Goal: Transaction & Acquisition: Obtain resource

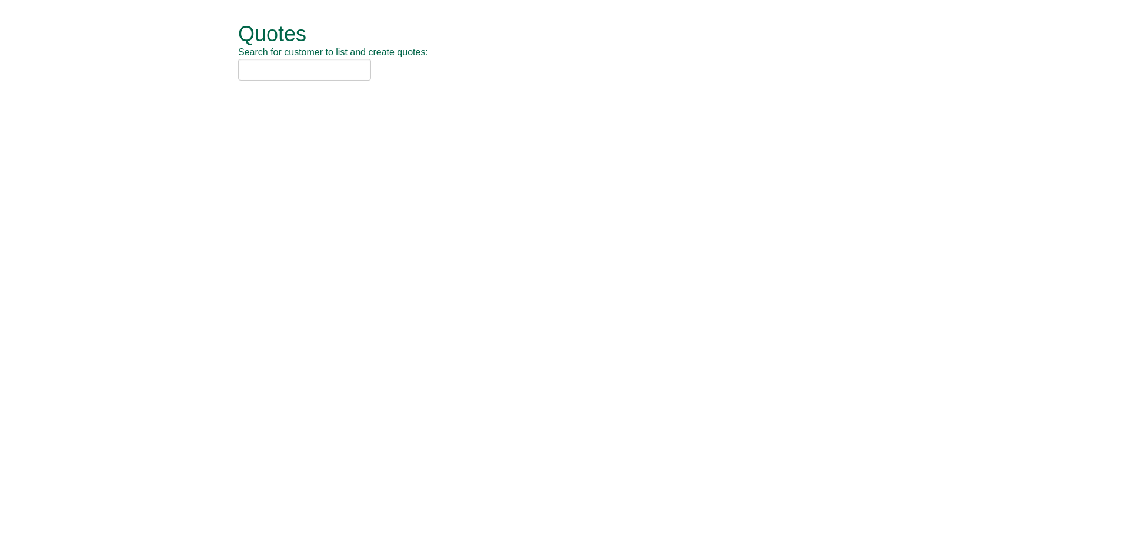
click at [221, 75] on div "Quotes Search for customer to list and create quotes: Quotes New Quote No. Cust…" at bounding box center [564, 52] width 688 height 104
click at [270, 78] on input "text" at bounding box center [304, 70] width 133 height 22
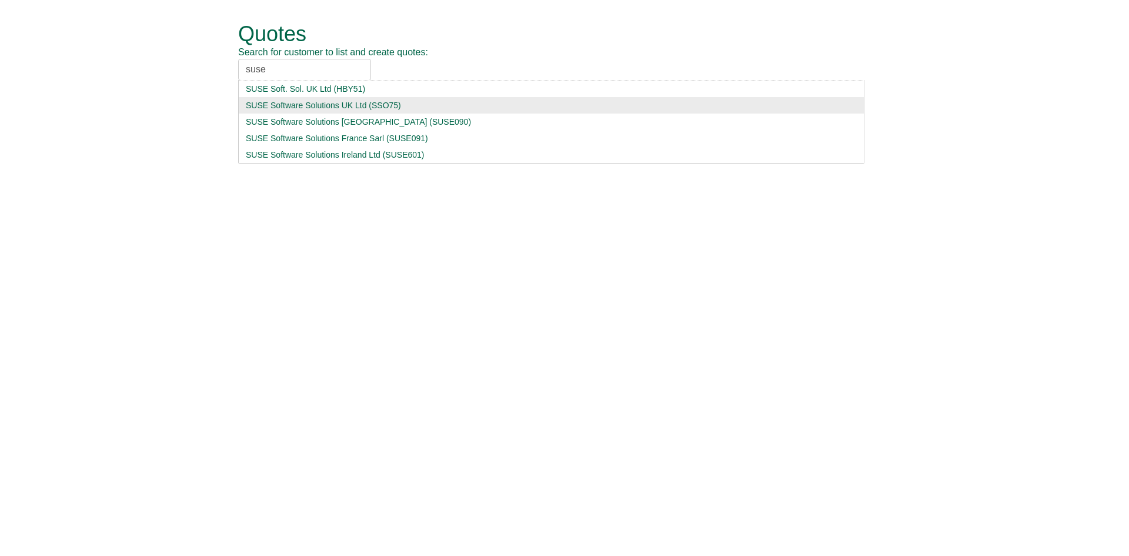
type input "suse"
click at [300, 101] on div "SUSE Software Solutions UK Ltd (SSO75)" at bounding box center [551, 105] width 611 height 12
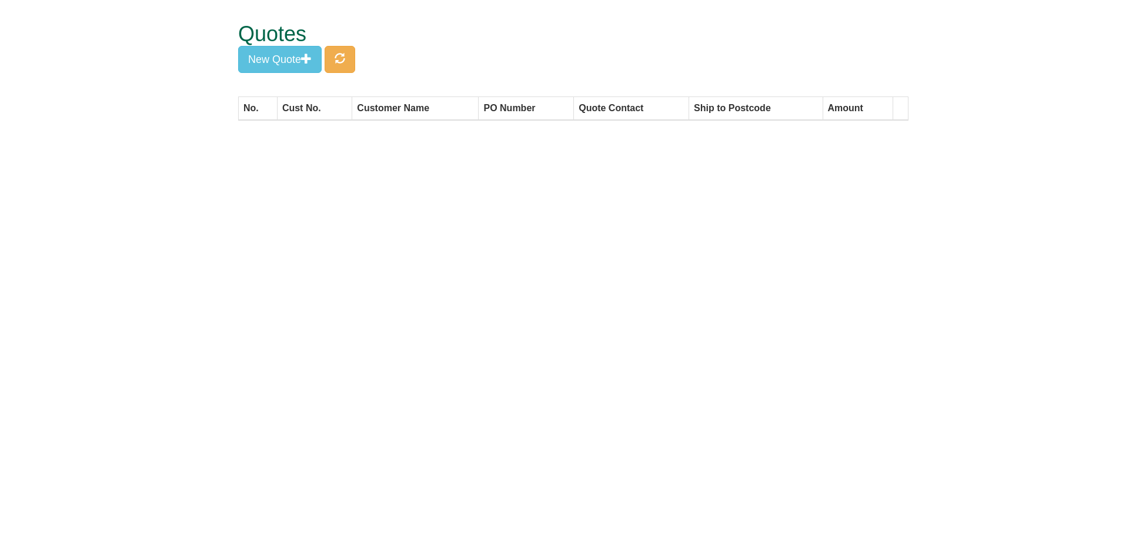
click at [217, 57] on form "Quotes Search for customer to list and create quotes: SUSE Software Solutions U…" at bounding box center [564, 66] width 1129 height 132
click at [255, 56] on button "New Quote" at bounding box center [279, 59] width 83 height 27
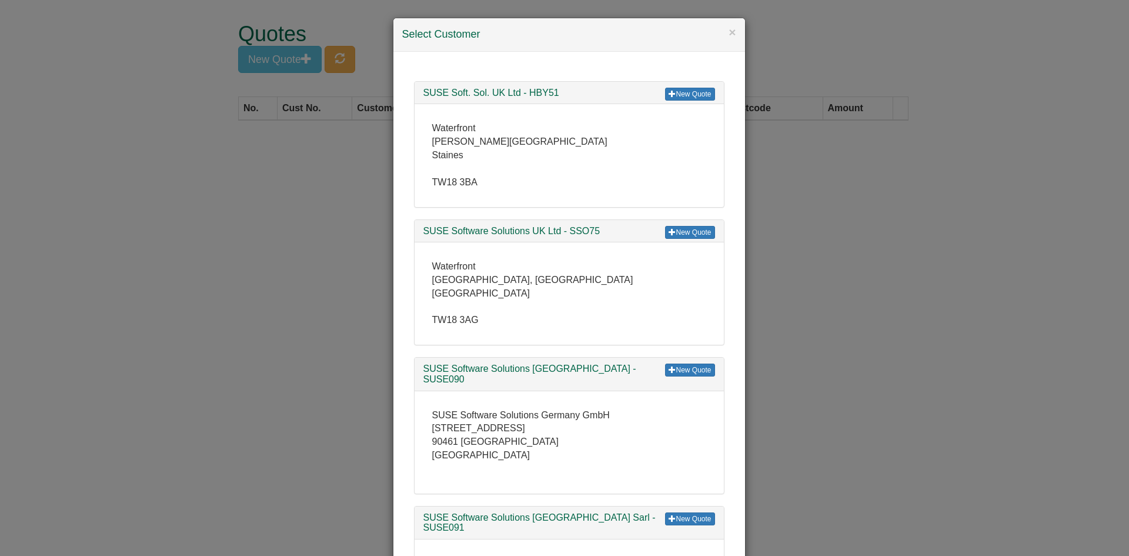
drag, startPoint x: 660, startPoint y: 216, endPoint x: 668, endPoint y: 218, distance: 8.6
click at [660, 216] on ul "New Quote SUSE Soft. Sol. UK Ltd - HBY51 Waterfront Kingsbury Crescent Staines …" at bounding box center [569, 436] width 334 height 734
click at [670, 221] on div "New Quote SUSE Software Solutions UK Ltd - SSO75" at bounding box center [568, 231] width 309 height 23
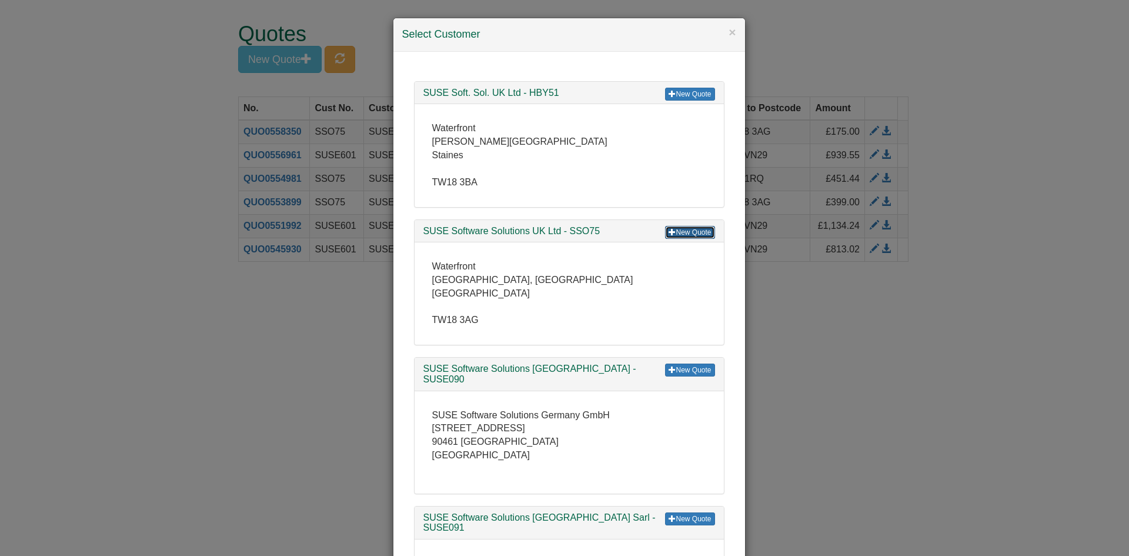
click at [674, 232] on link "New Quote" at bounding box center [689, 232] width 49 height 13
click at [731, 33] on button "×" at bounding box center [731, 32] width 7 height 12
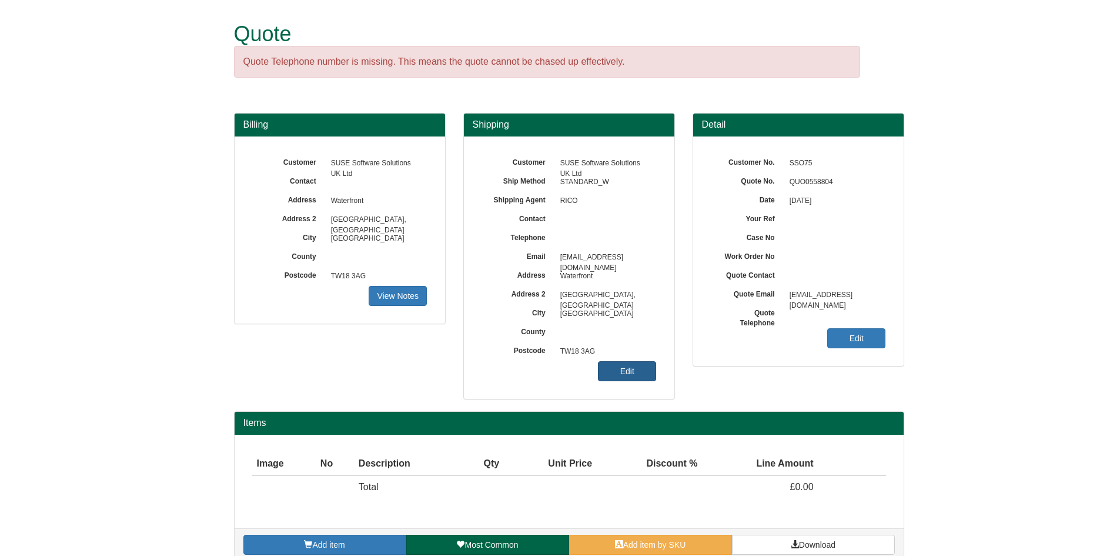
click at [621, 374] on link "Edit" at bounding box center [627, 371] width 58 height 20
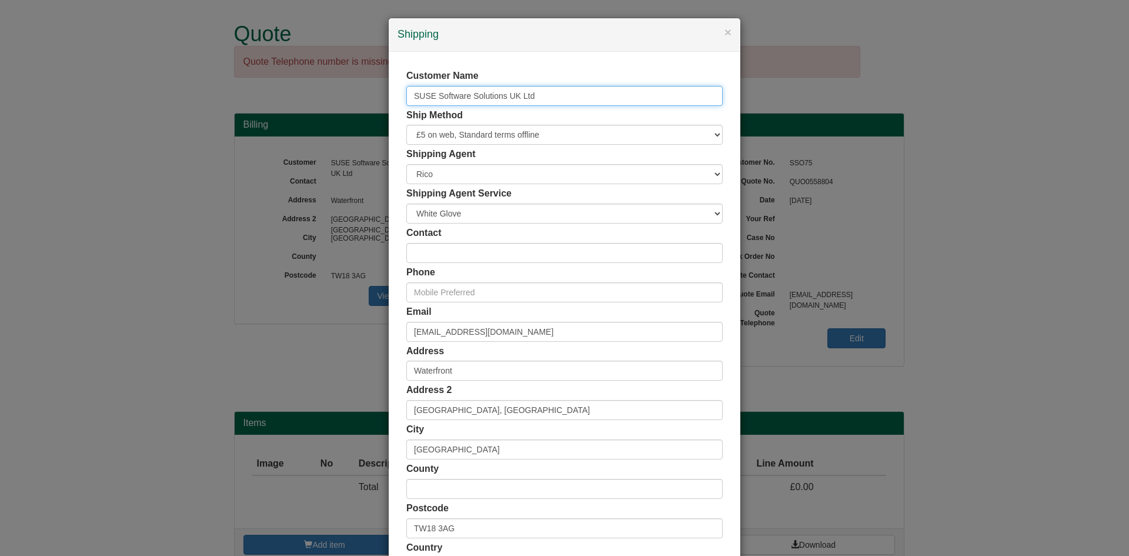
drag, startPoint x: 556, startPoint y: 96, endPoint x: 270, endPoint y: 95, distance: 285.7
click at [270, 95] on div "× Shipping Customer Name SUSE Software Solutions UK Ltd Ship Method Free of Cha…" at bounding box center [564, 278] width 1129 height 556
type input "[PERSON_NAME]"
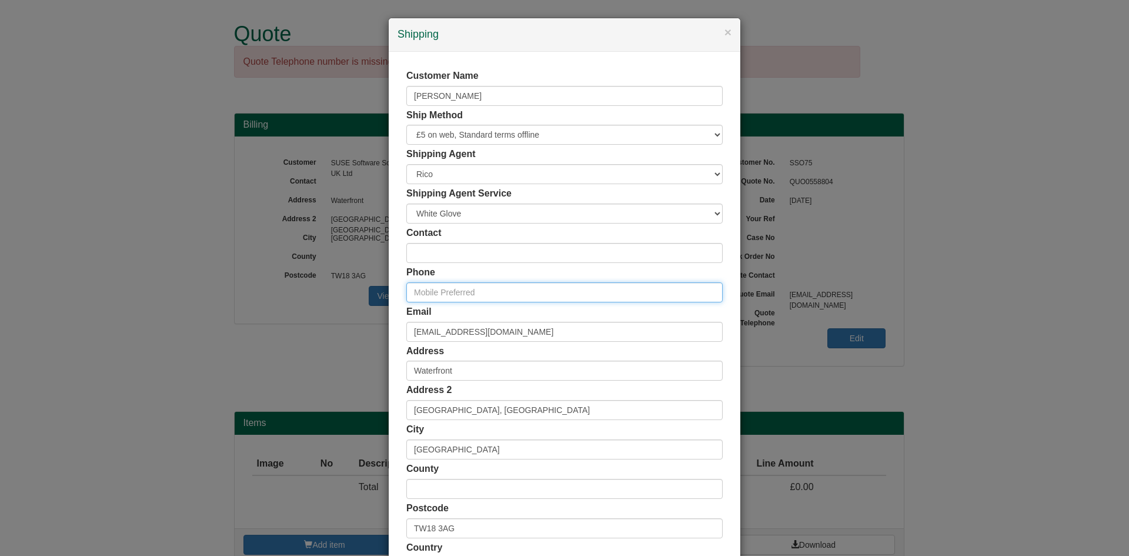
click at [491, 300] on input "text" at bounding box center [564, 292] width 316 height 20
click at [494, 299] on input "text" at bounding box center [564, 292] width 316 height 20
drag, startPoint x: 588, startPoint y: 326, endPoint x: 596, endPoint y: 330, distance: 9.0
click at [588, 326] on input "[EMAIL_ADDRESS][DOMAIN_NAME]" at bounding box center [564, 332] width 316 height 20
drag, startPoint x: 409, startPoint y: 323, endPoint x: 236, endPoint y: 324, distance: 172.3
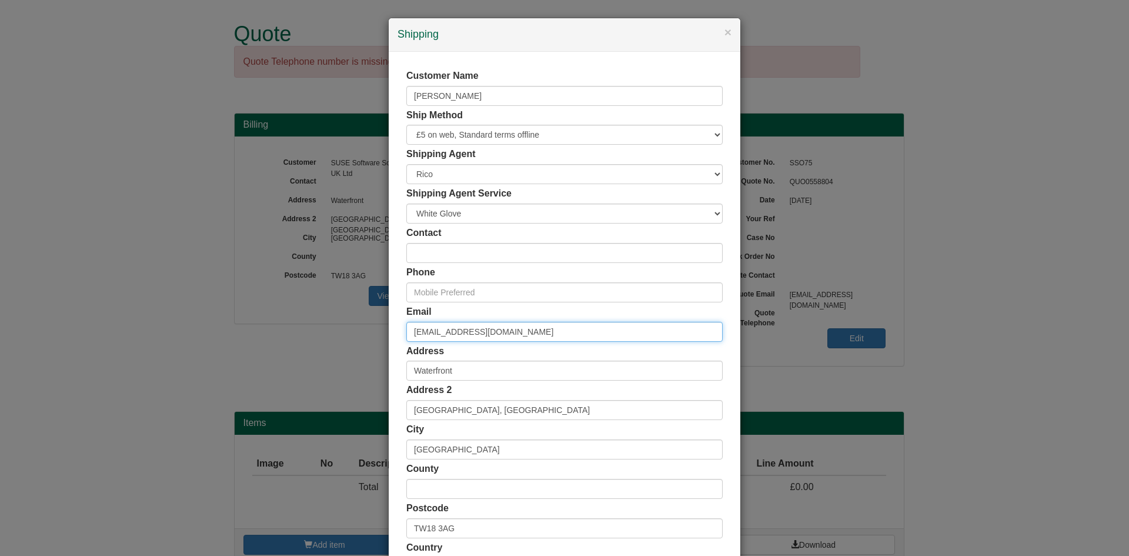
click at [236, 324] on div "× Shipping Customer Name Guy Butler Ship Method Free of Charge £5 Flat Rate £7.…" at bounding box center [564, 278] width 1129 height 556
paste input "guy.butler"
type input "[EMAIL_ADDRESS][PERSON_NAME][DOMAIN_NAME]"
click at [462, 278] on div "Phone" at bounding box center [564, 284] width 316 height 36
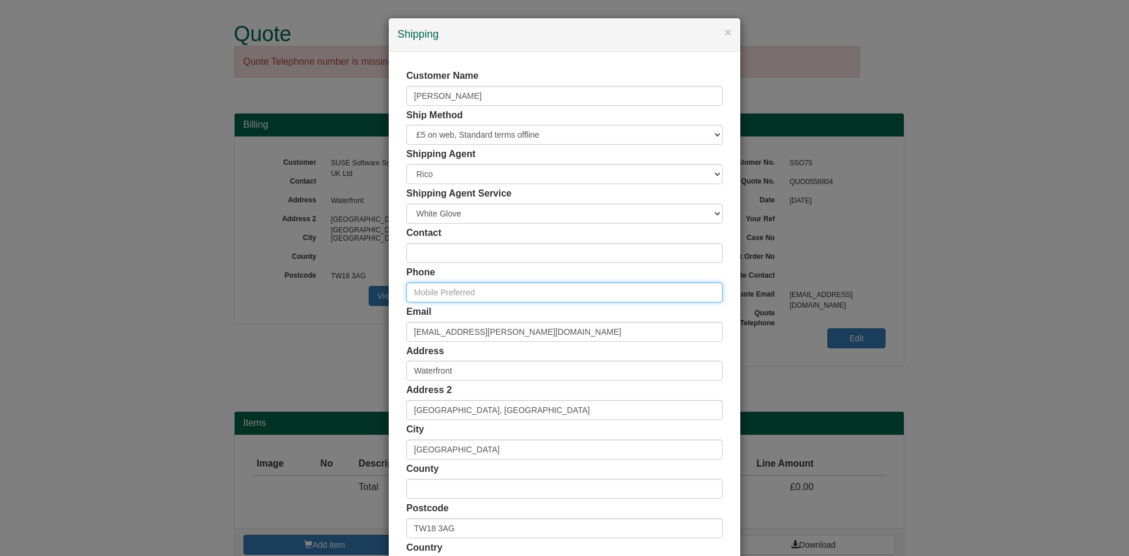
drag, startPoint x: 458, startPoint y: 292, endPoint x: 407, endPoint y: 292, distance: 51.2
click at [458, 292] on input "text" at bounding box center [564, 292] width 316 height 20
click at [421, 286] on input "text" at bounding box center [564, 292] width 316 height 20
paste input "07930 908107"
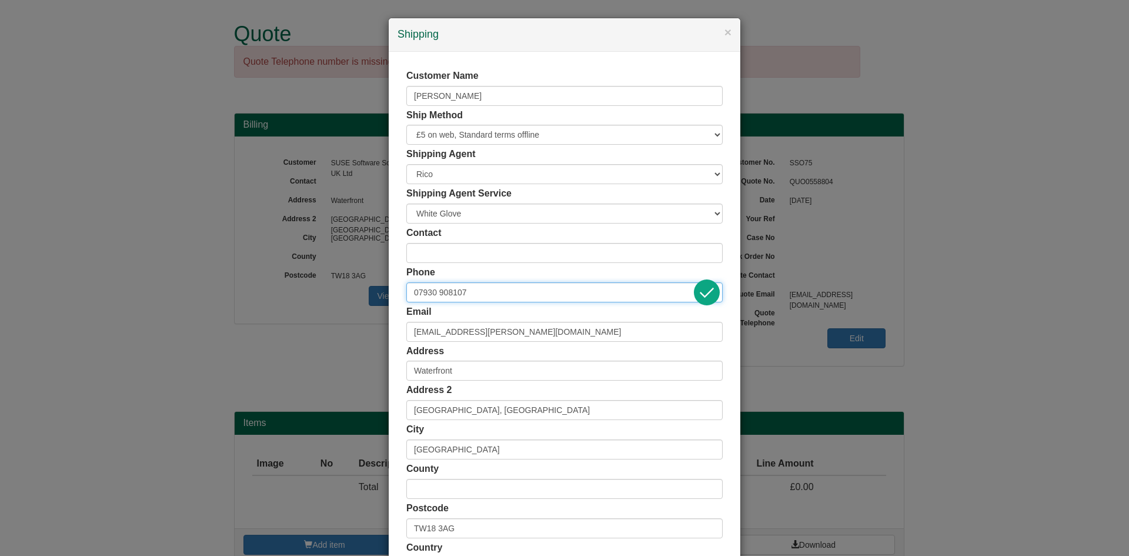
type input "07930 908107"
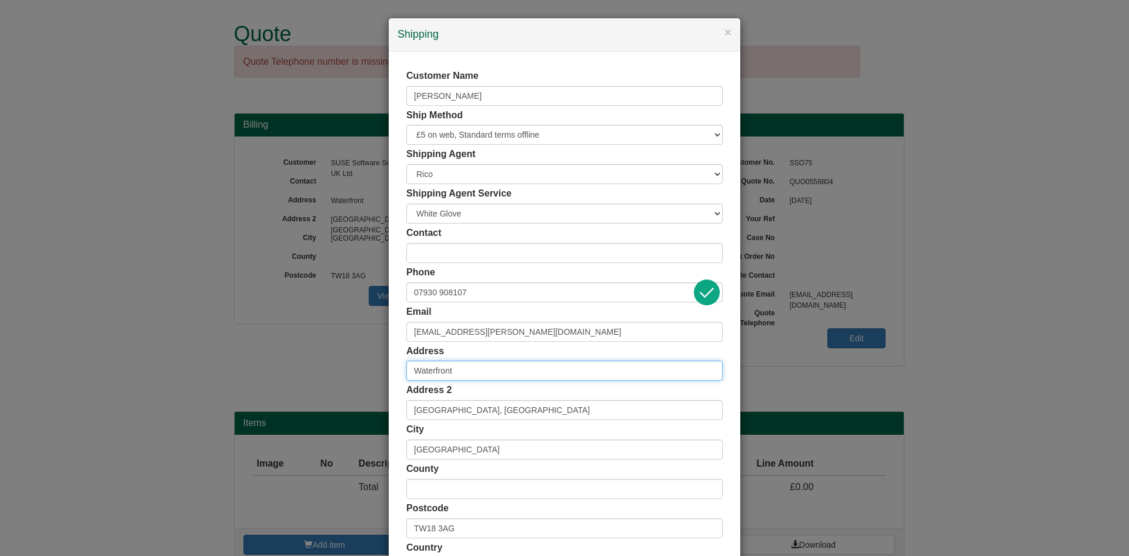
drag, startPoint x: 499, startPoint y: 378, endPoint x: 343, endPoint y: 376, distance: 155.8
click at [343, 376] on div "× Shipping Customer Name Guy Butler Ship Method Free of Charge £5 Flat Rate £7.…" at bounding box center [564, 278] width 1129 height 556
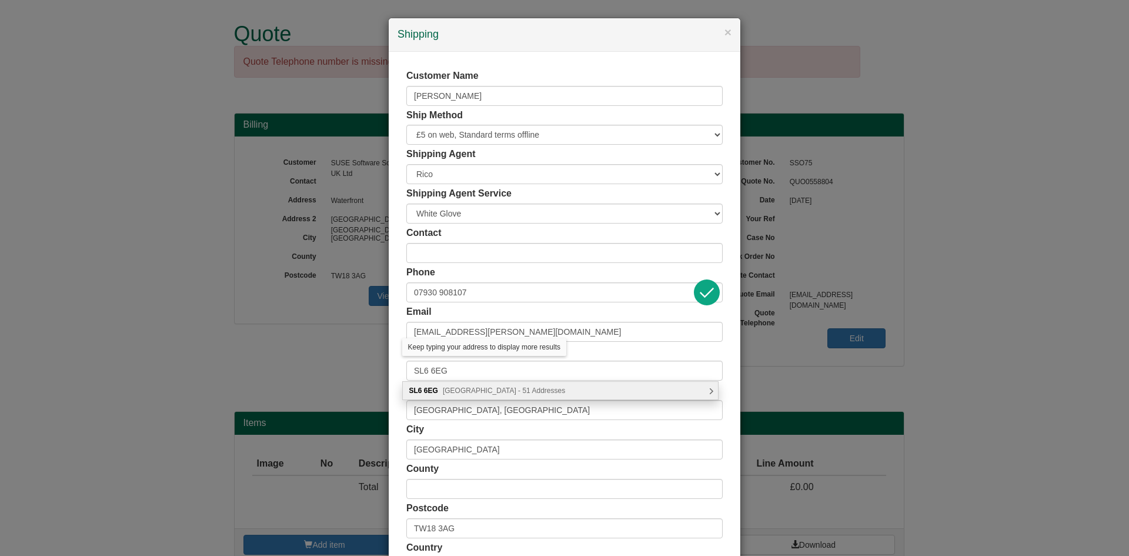
click at [565, 387] on span "Powney Road, Maidenhead - 51 Addresses" at bounding box center [504, 390] width 122 height 8
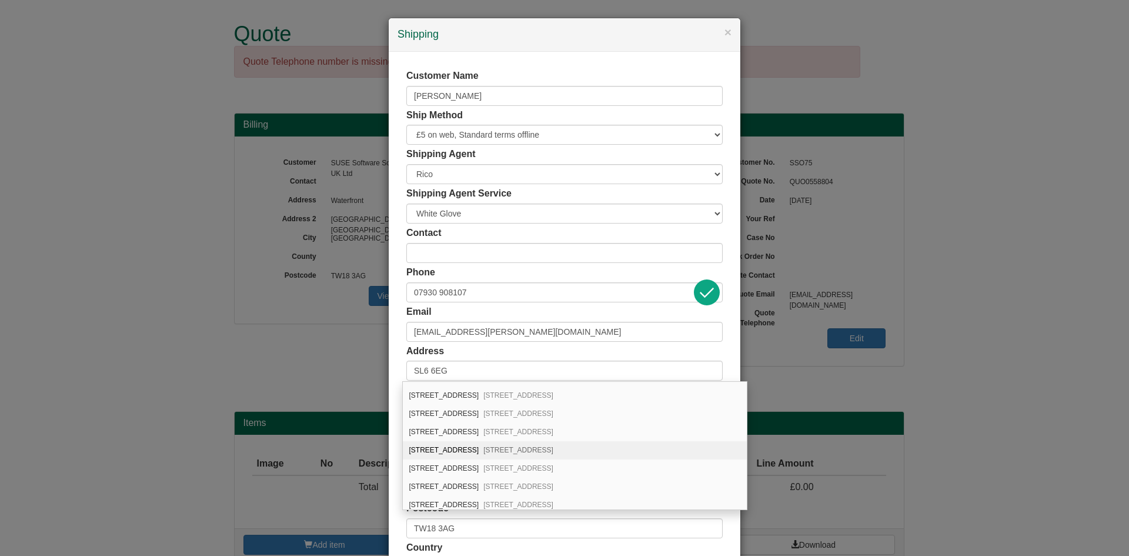
scroll to position [486, 0]
click at [464, 418] on div "75 Powney Road Maidenhead, SL6 6EG" at bounding box center [575, 415] width 344 height 18
type input "[STREET_ADDRESS]"
type input "Maidenhead"
type input "[GEOGRAPHIC_DATA]"
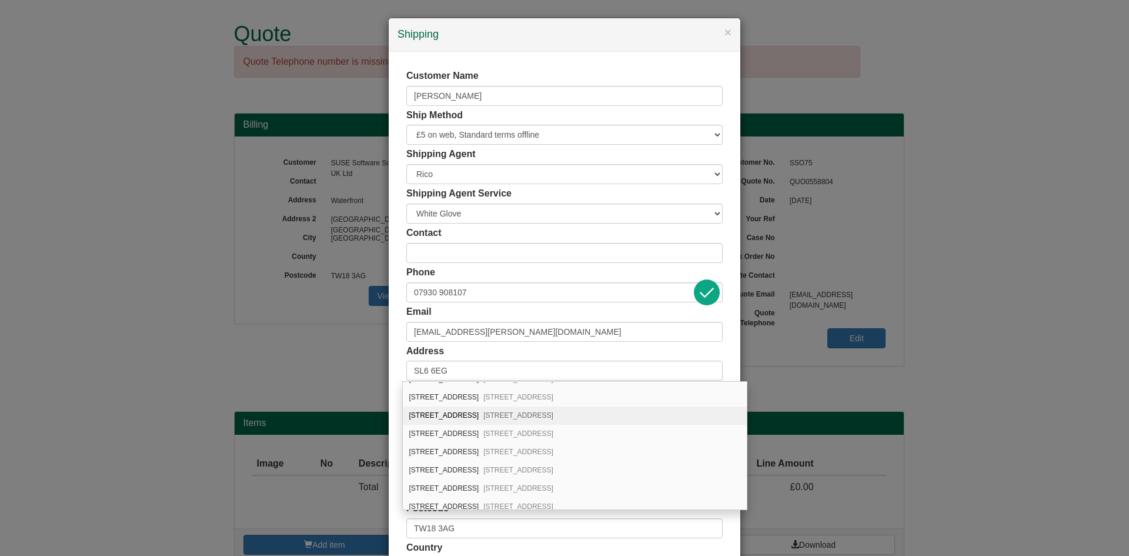
type input "SL6 6EG"
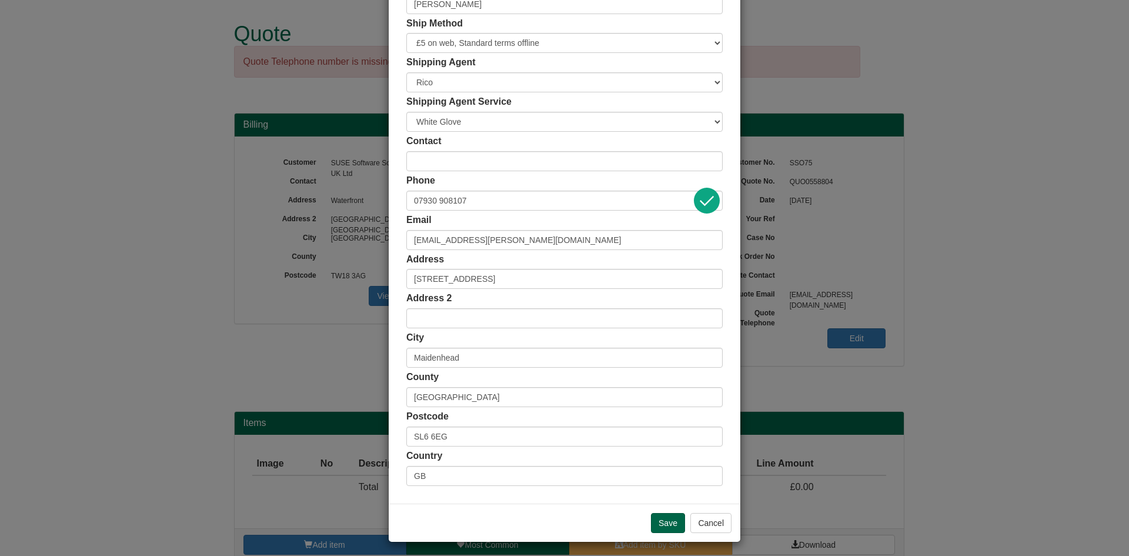
scroll to position [96, 0]
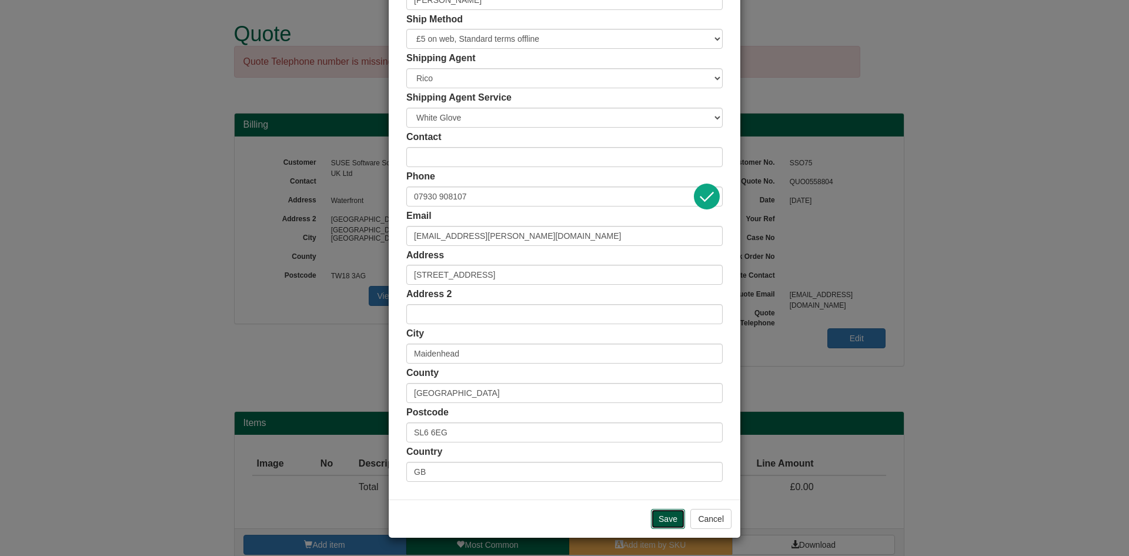
click at [671, 510] on input "Save" at bounding box center [668, 519] width 34 height 20
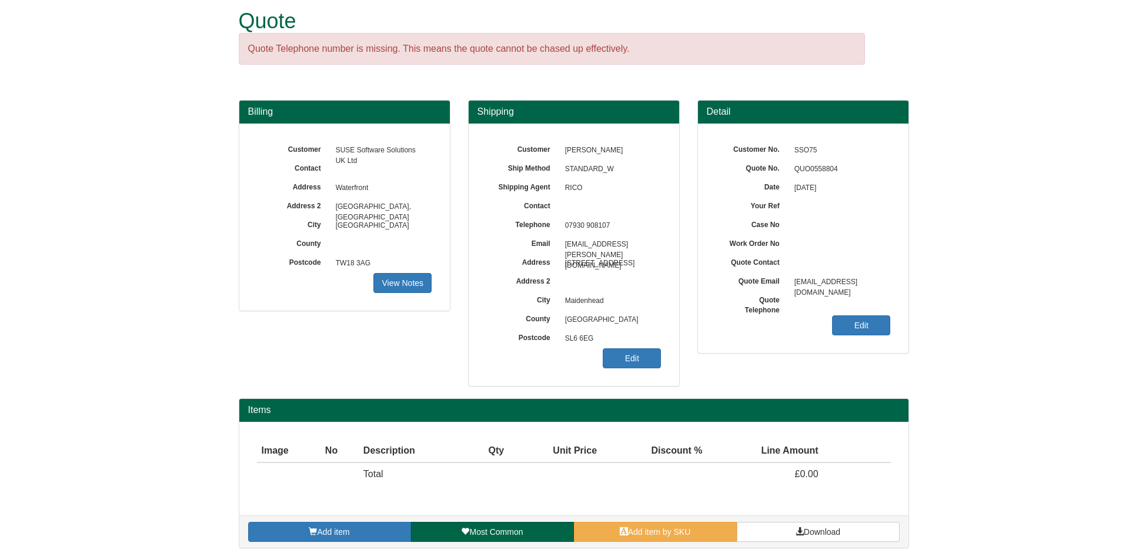
scroll to position [17, 0]
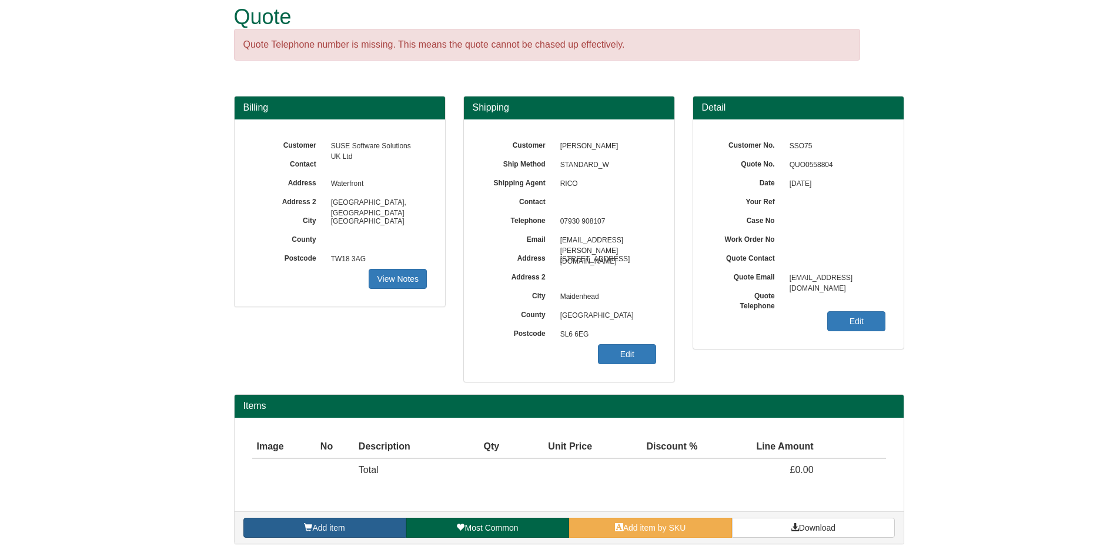
click at [327, 522] on link "Add item" at bounding box center [324, 527] width 163 height 20
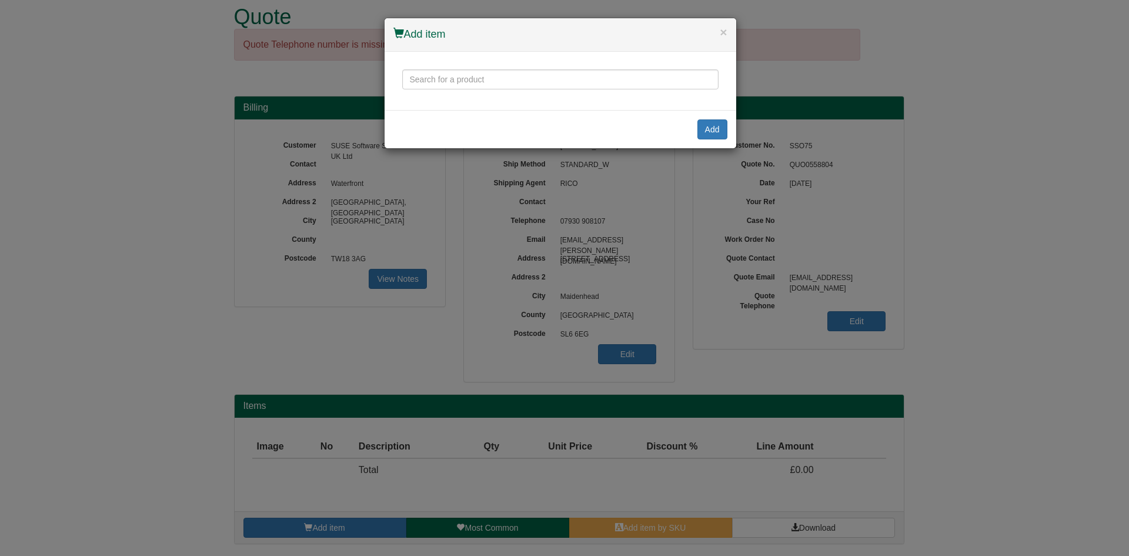
click at [449, 68] on div at bounding box center [560, 81] width 352 height 58
click at [449, 69] on div at bounding box center [560, 81] width 352 height 58
click at [442, 77] on input "text" at bounding box center [560, 79] width 316 height 20
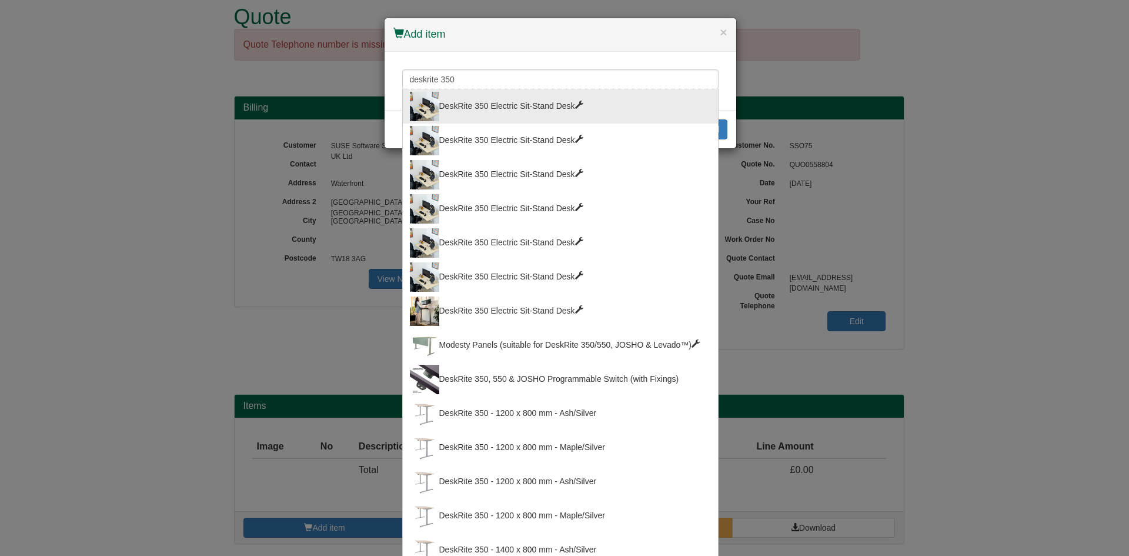
click at [547, 98] on div "DeskRite 350 Electric Sit-Stand Desk" at bounding box center [560, 106] width 301 height 29
type input "DeskRite 350 Electric Sit-Stand Desk"
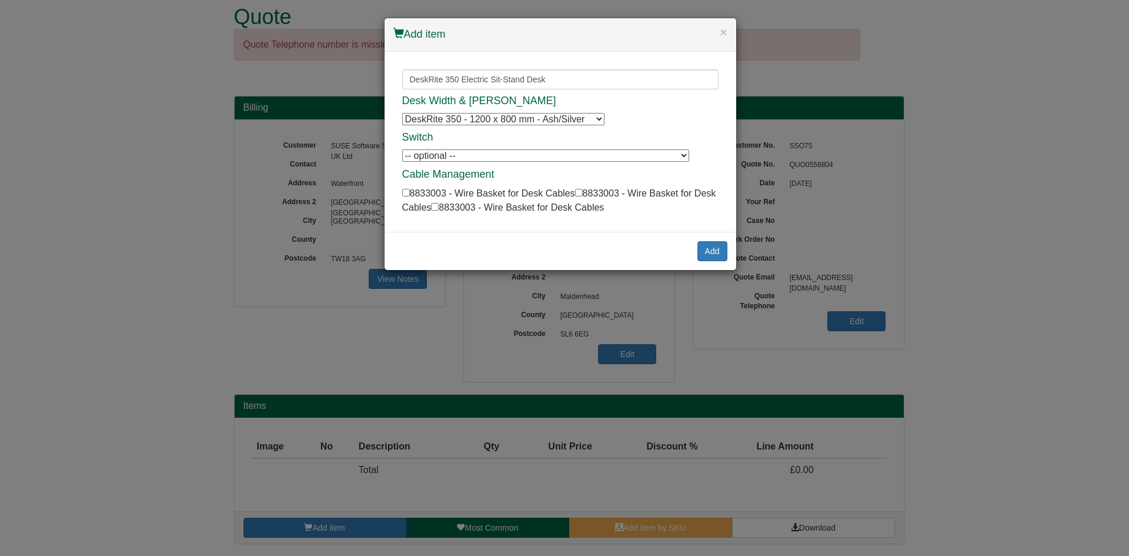
click at [516, 119] on select "DeskRite 350 - 1200 x 800 mm - Ash/Silver DeskRite 350 - 1200 x 800 mm - Ash/Si…" at bounding box center [503, 119] width 202 height 12
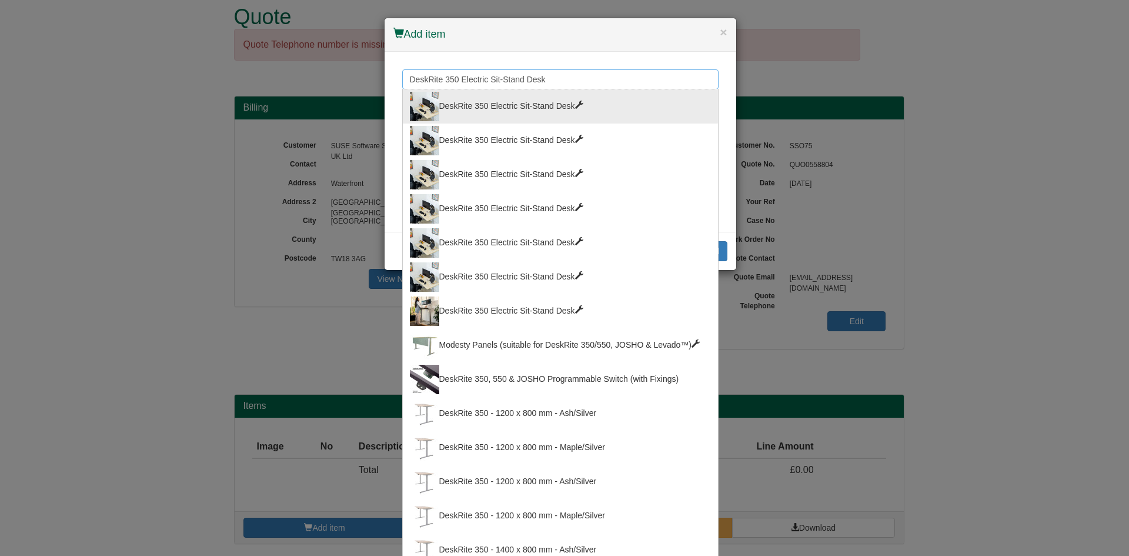
click at [588, 75] on input "DeskRite 350 Electric Sit-Stand Desk" at bounding box center [560, 79] width 316 height 20
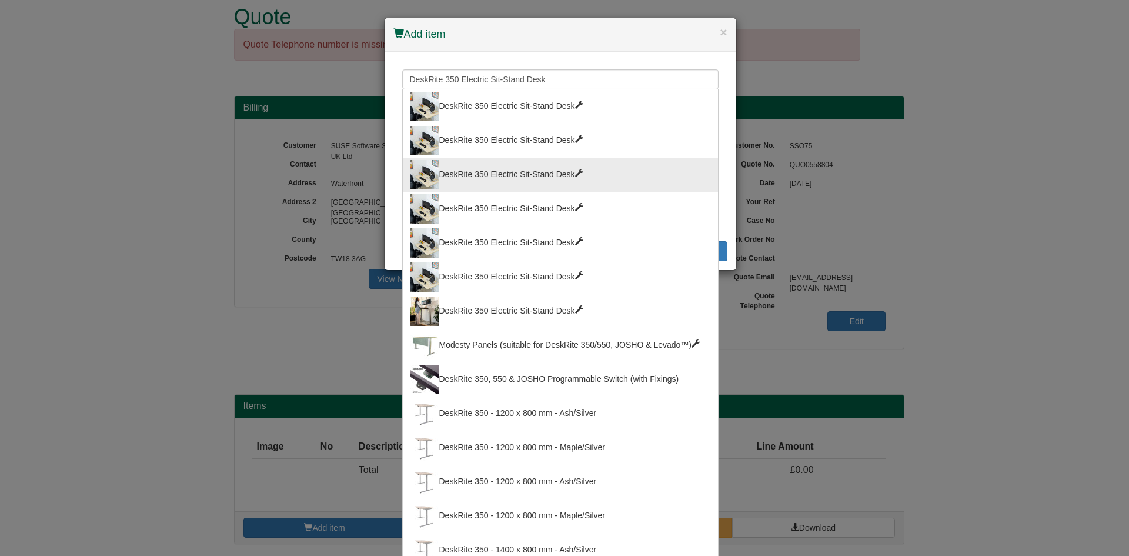
click at [527, 173] on div "DeskRite 350 Electric Sit-Stand Desk" at bounding box center [560, 174] width 301 height 29
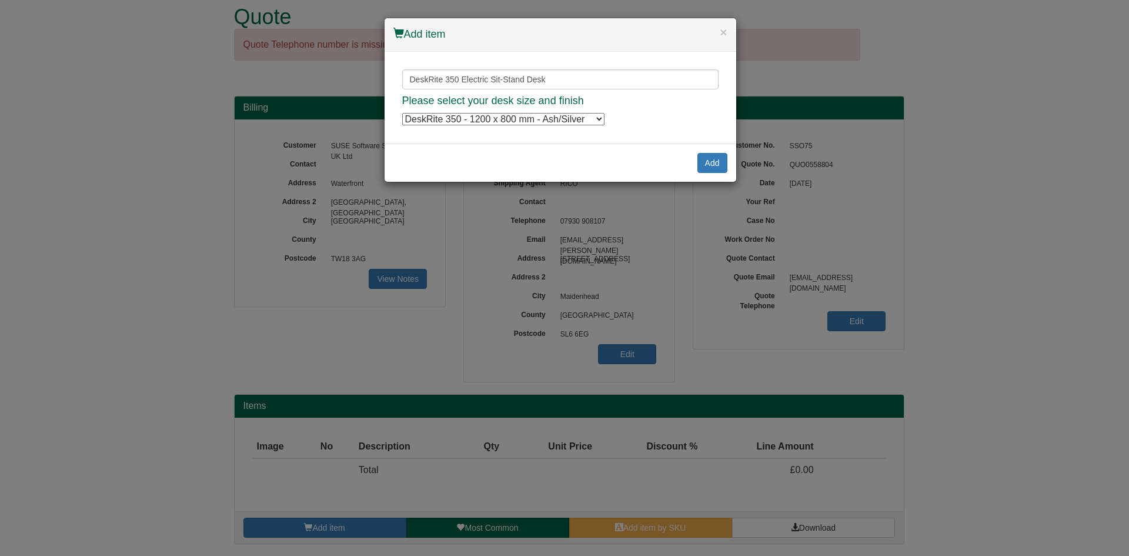
click at [551, 116] on select "DeskRite 350 - 1200 x 800 mm - Ash/Silver DeskRite 350 - 1200 x 800 mm - Ash/Si…" at bounding box center [503, 119] width 202 height 12
select select "100089667"
click at [402, 113] on select "DeskRite 350 - 1200 x 800 mm - Ash/Silver DeskRite 350 - 1200 x 800 mm - Ash/Si…" at bounding box center [503, 119] width 202 height 12
click at [553, 75] on input "DeskRite 350 Electric Sit-Stand Desk" at bounding box center [560, 79] width 316 height 20
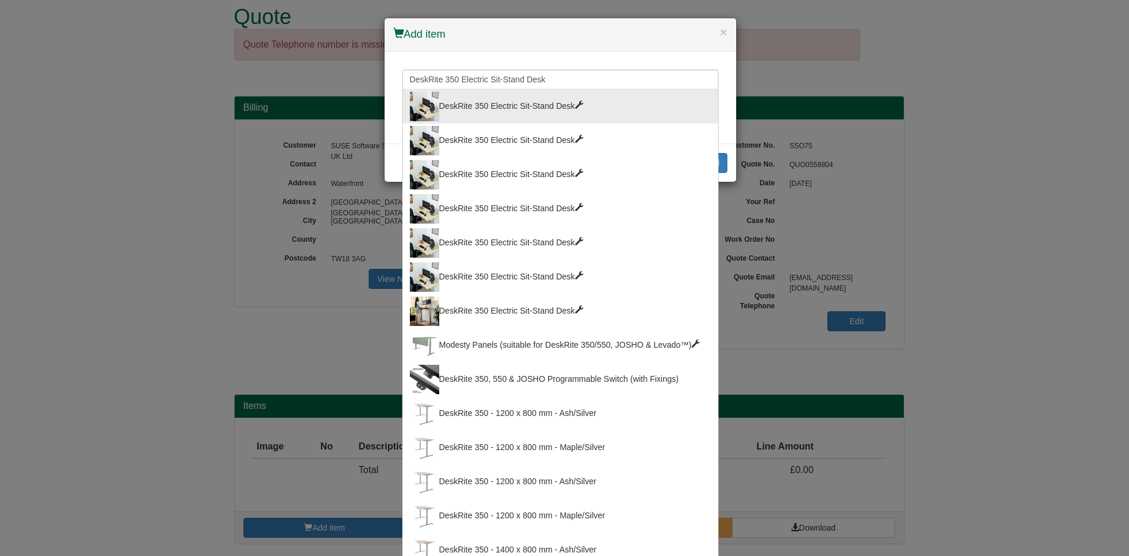
click at [509, 195] on div "DeskRite 350 Electric Sit-Stand Desk" at bounding box center [560, 208] width 301 height 29
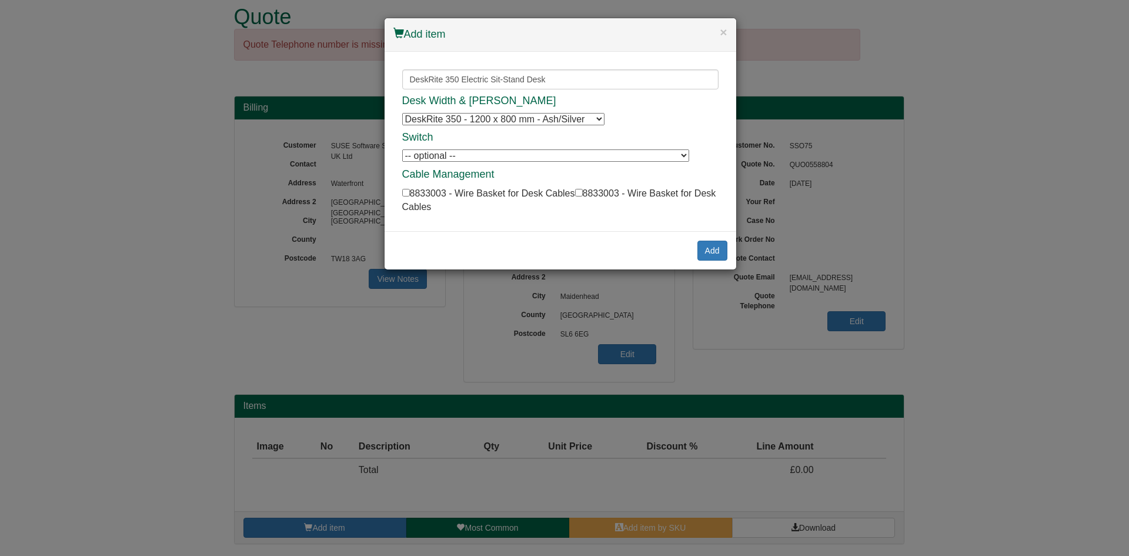
click at [529, 121] on select "DeskRite 350 - 1200 x 800 mm - Ash/Silver DeskRite 350 - 1200 x 800 mm - Ash/Si…" at bounding box center [503, 119] width 202 height 12
select select "100089667"
click at [402, 113] on select "DeskRite 350 - 1200 x 800 mm - Ash/Silver DeskRite 350 - 1200 x 800 mm - Ash/Si…" at bounding box center [503, 119] width 202 height 12
click at [526, 156] on select "-- optional -- DeskRite 350, 550 & JOSHO Programmable Switch (with Fixings) Des…" at bounding box center [545, 155] width 287 height 12
select select "100042015"
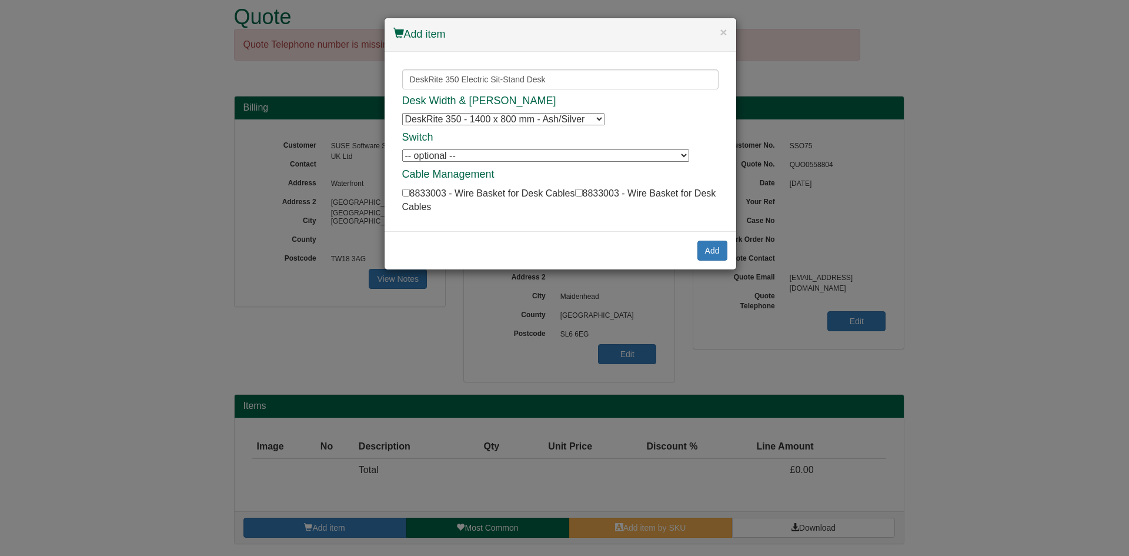
click at [402, 149] on select "-- optional -- DeskRite 350, 550 & JOSHO Programmable Switch (with Fixings) Des…" at bounding box center [545, 155] width 287 height 12
click at [402, 193] on input "checkbox" at bounding box center [406, 193] width 8 height 8
checkbox input "true"
click at [721, 246] on button "Add" at bounding box center [712, 250] width 30 height 20
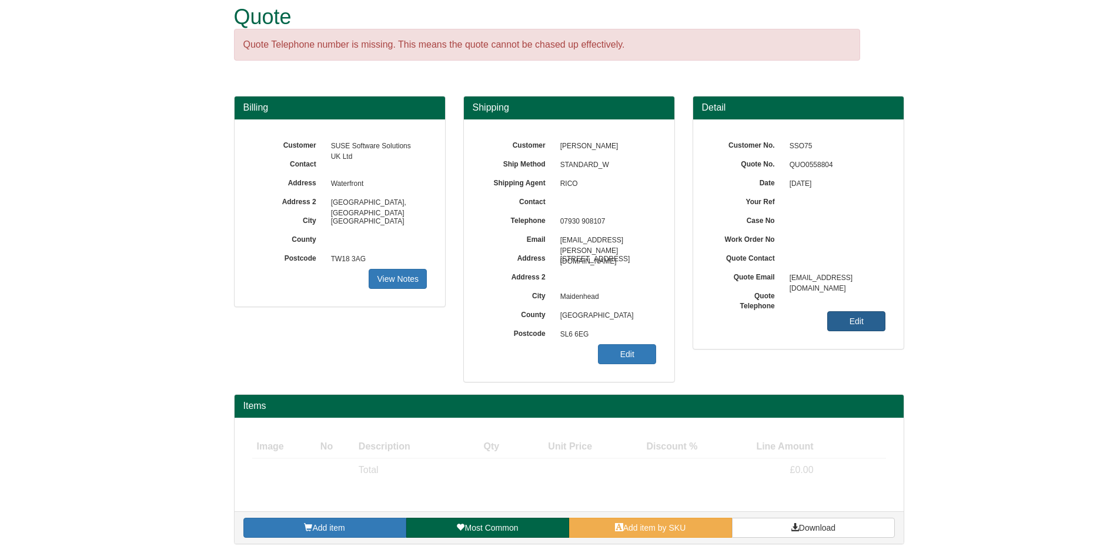
click at [840, 316] on link "Edit" at bounding box center [856, 321] width 58 height 20
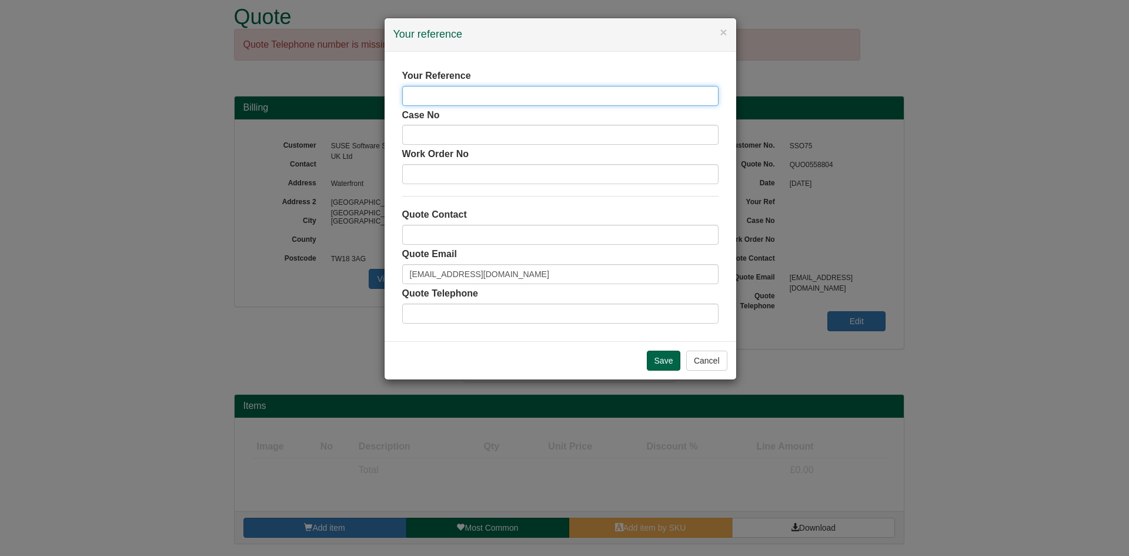
click at [437, 93] on input "text" at bounding box center [560, 96] width 316 height 20
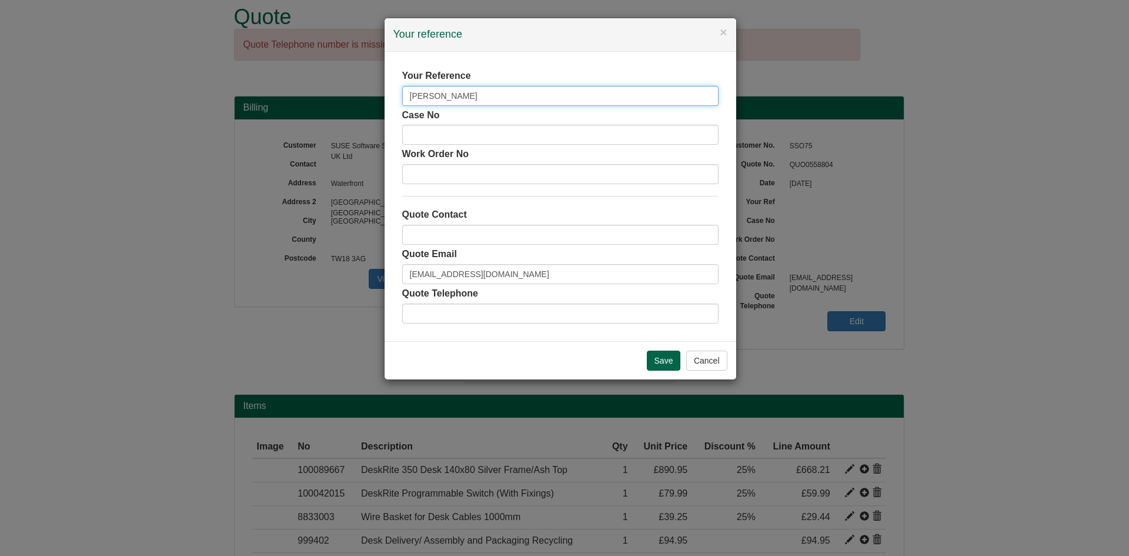
type input "[PERSON_NAME]"
click input "Save" at bounding box center [0, 0] width 0 height 0
click at [657, 358] on input "Save" at bounding box center [664, 360] width 34 height 20
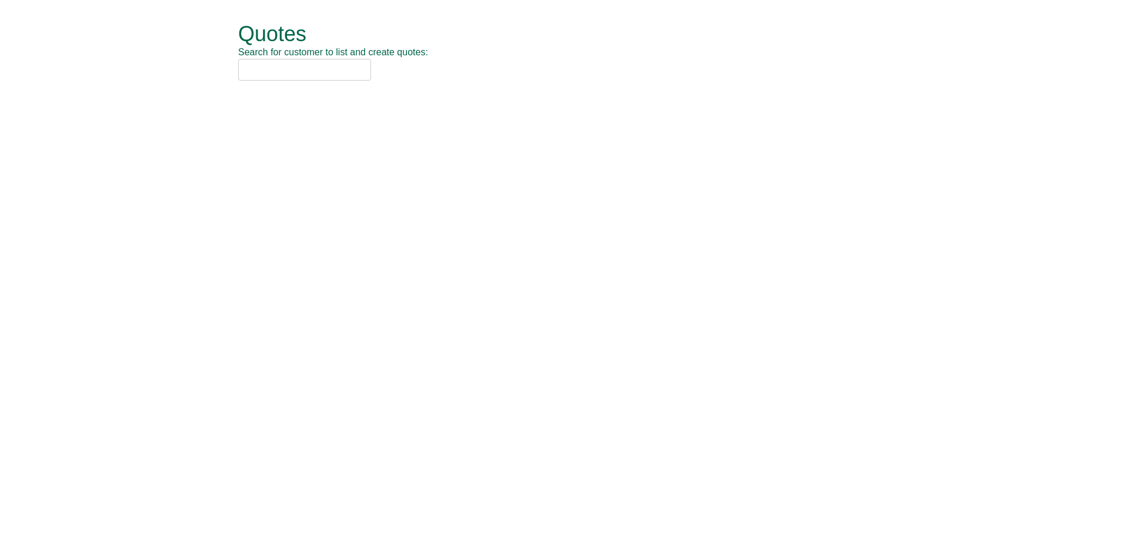
click at [310, 65] on input "text" at bounding box center [304, 70] width 133 height 22
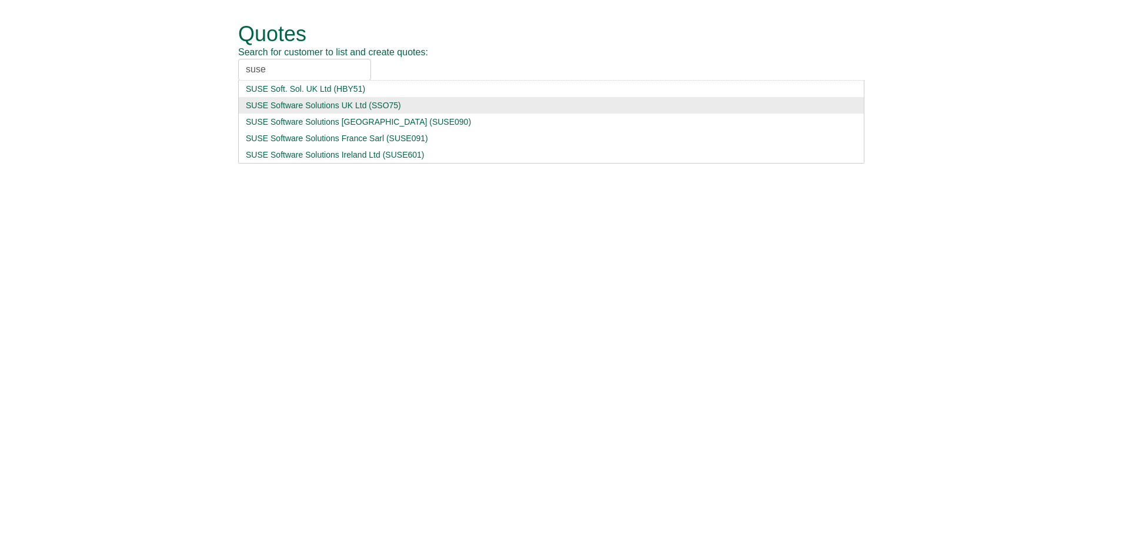
type input "suse"
click at [311, 108] on div "SUSE Software Solutions UK Ltd (SSO75)" at bounding box center [551, 105] width 611 height 12
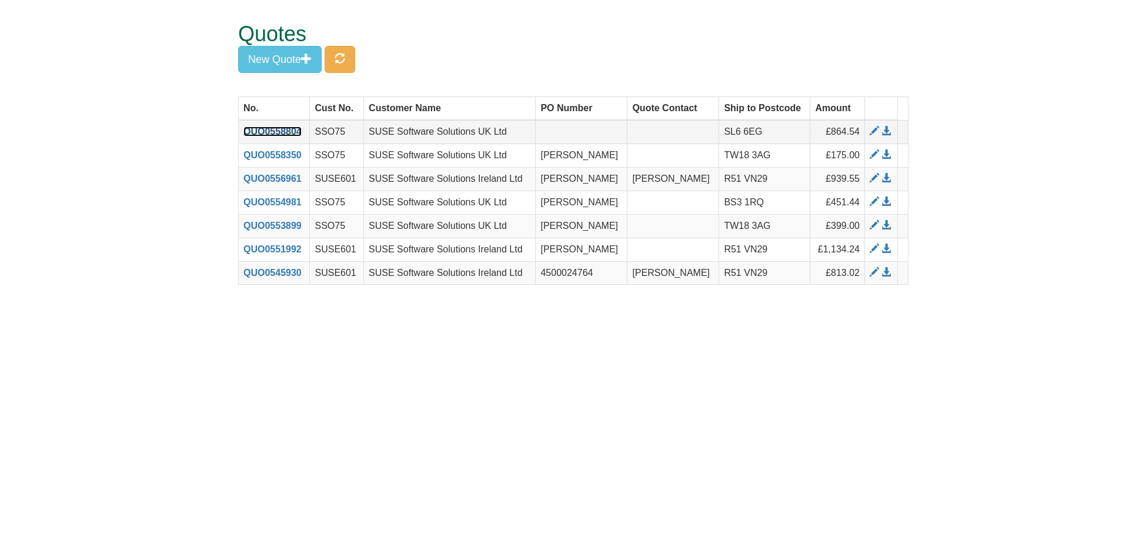
click at [286, 136] on link "QUO0558804" at bounding box center [272, 131] width 58 height 10
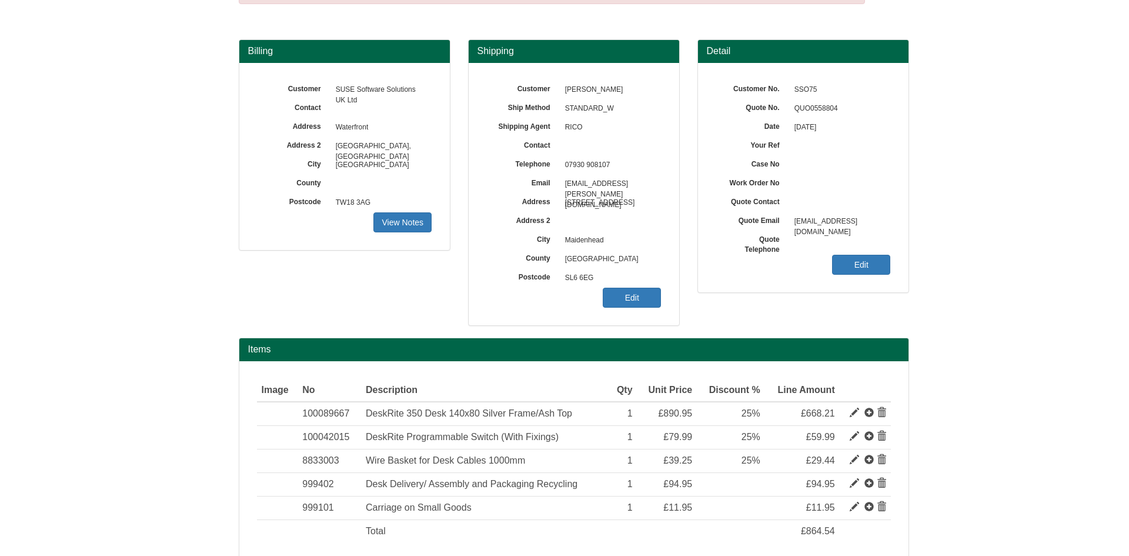
scroll to position [81, 0]
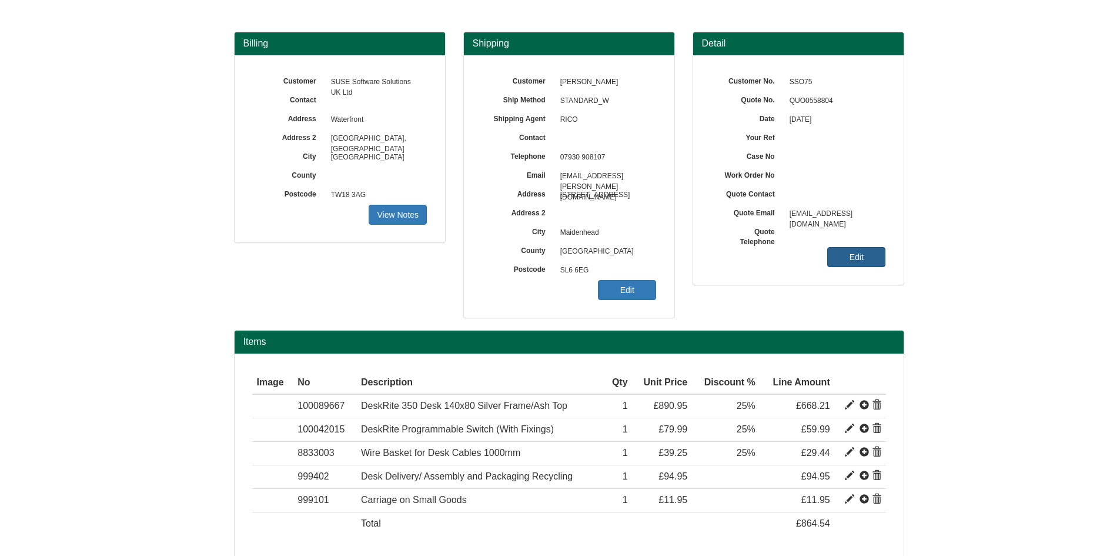
click at [840, 259] on link "Edit" at bounding box center [856, 257] width 58 height 20
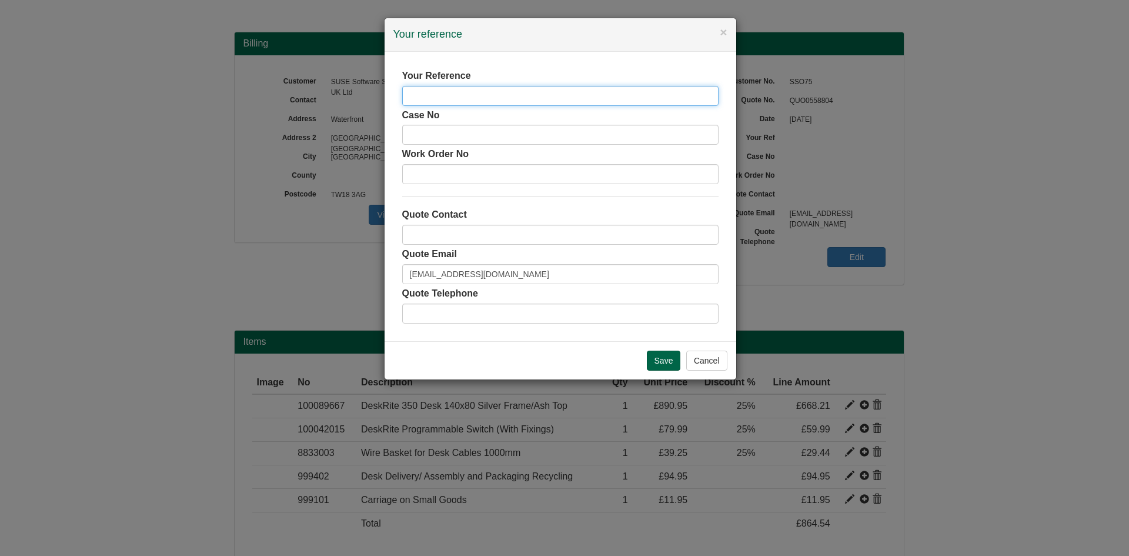
click at [450, 95] on input "text" at bounding box center [560, 96] width 316 height 20
type input "[PERSON_NAME]"
click at [658, 356] on input "Save" at bounding box center [664, 360] width 34 height 20
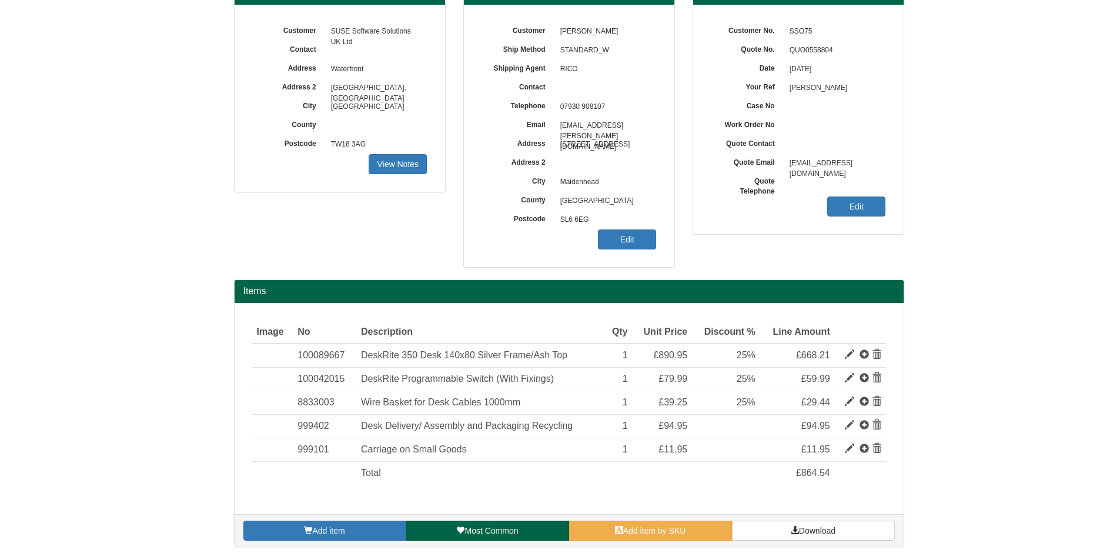
scroll to position [135, 0]
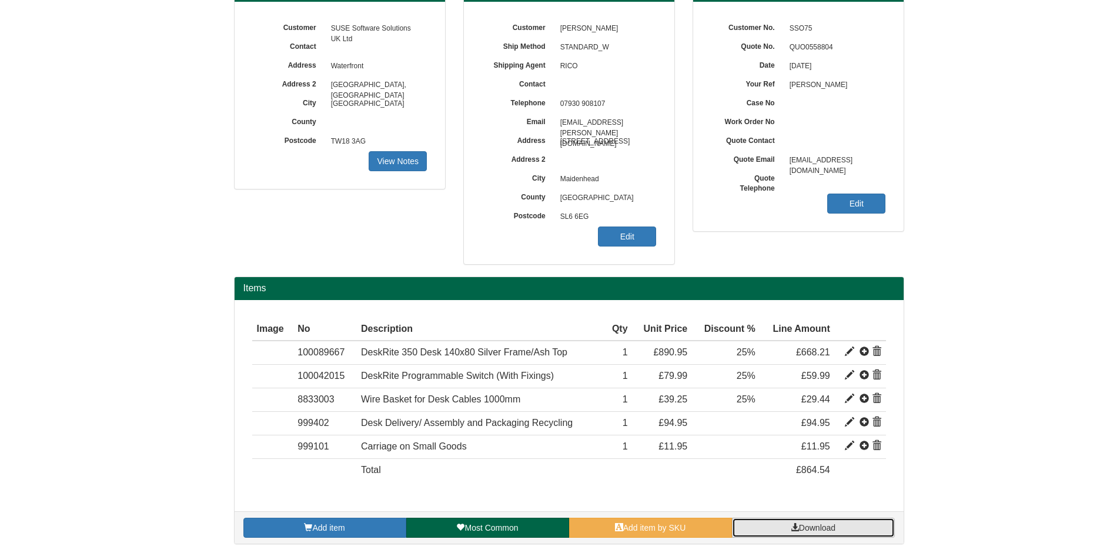
click at [813, 530] on span "Download" at bounding box center [817, 527] width 36 height 9
